Goal: Check status: Check status

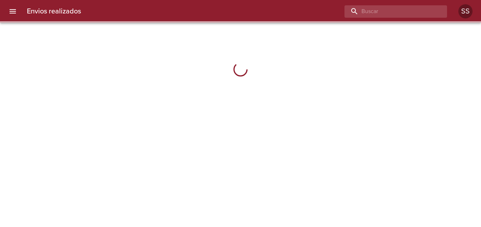
click at [409, 11] on input "buscar" at bounding box center [390, 11] width 91 height 12
paste input "[PERSON_NAME]"
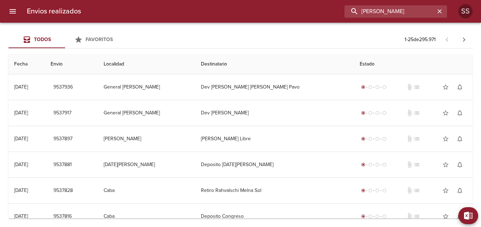
type input "[PERSON_NAME]"
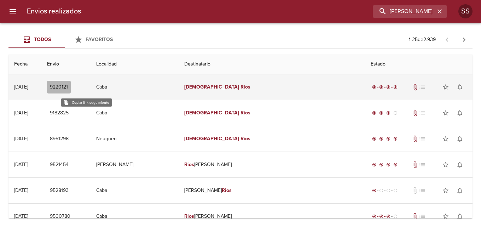
click at [68, 86] on span "9220121" at bounding box center [59, 87] width 18 height 9
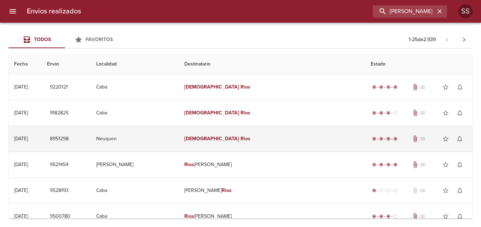
click at [143, 140] on td "Neuquen" at bounding box center [135, 138] width 88 height 25
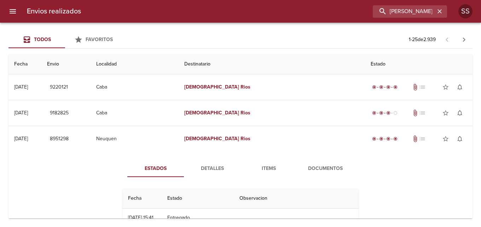
scroll to position [35, 0]
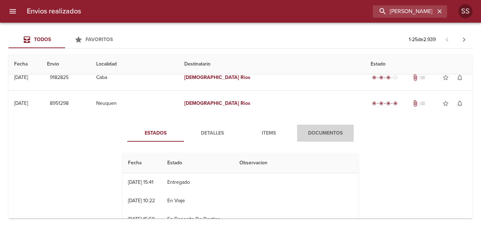
click at [321, 130] on span "Documentos" at bounding box center [326, 133] width 48 height 9
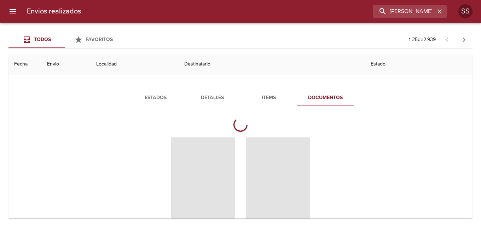
scroll to position [106, 0]
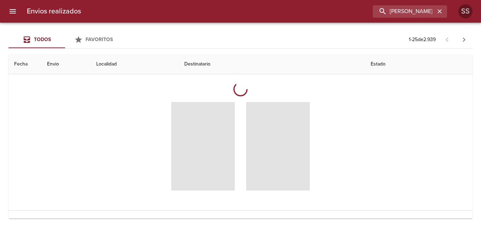
click at [264, 140] on span "Tabla de envíos del cliente" at bounding box center [278, 146] width 64 height 88
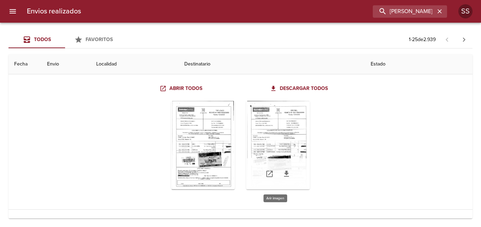
click at [266, 143] on div "Tabla de envíos del cliente" at bounding box center [278, 145] width 64 height 88
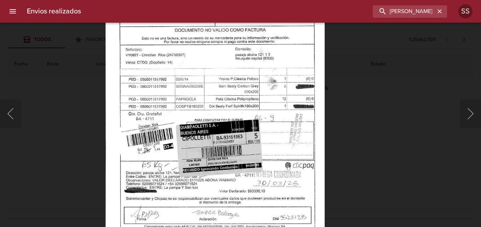
drag, startPoint x: 354, startPoint y: 190, endPoint x: 347, endPoint y: 145, distance: 45.6
click at [347, 145] on div "Lightbox" at bounding box center [240, 113] width 481 height 227
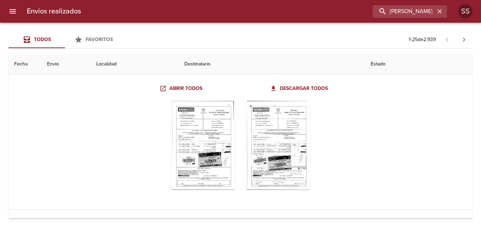
scroll to position [142, 0]
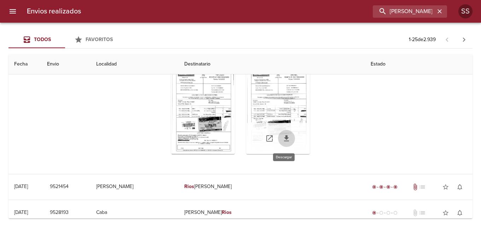
click at [288, 134] on icon "Tabla de envíos del cliente" at bounding box center [286, 138] width 8 height 8
click at [276, 115] on div "Tabla de envíos del cliente" at bounding box center [278, 109] width 64 height 88
